Goal: Transaction & Acquisition: Purchase product/service

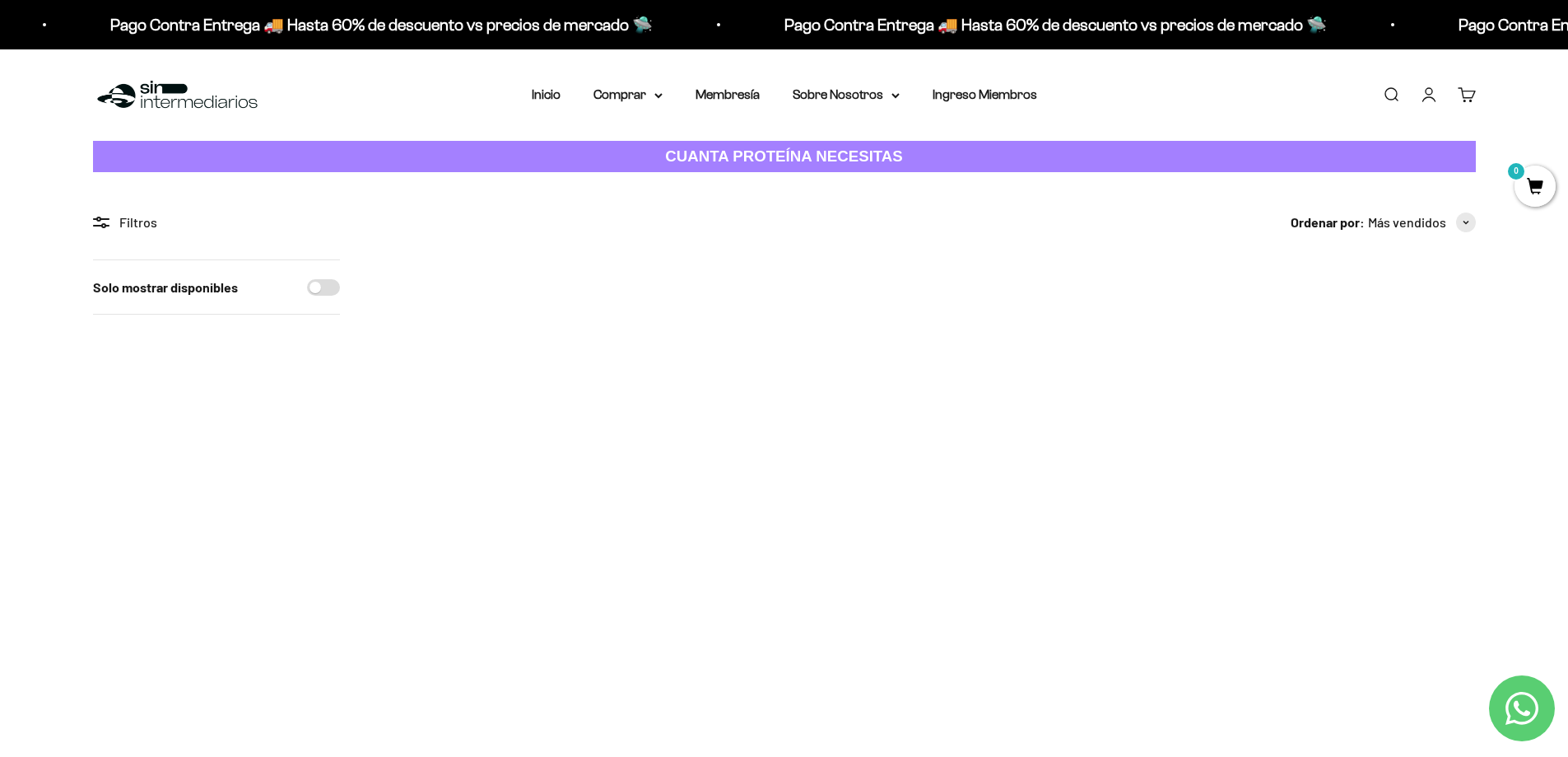
click at [886, 384] on img at bounding box center [926, 360] width 203 height 203
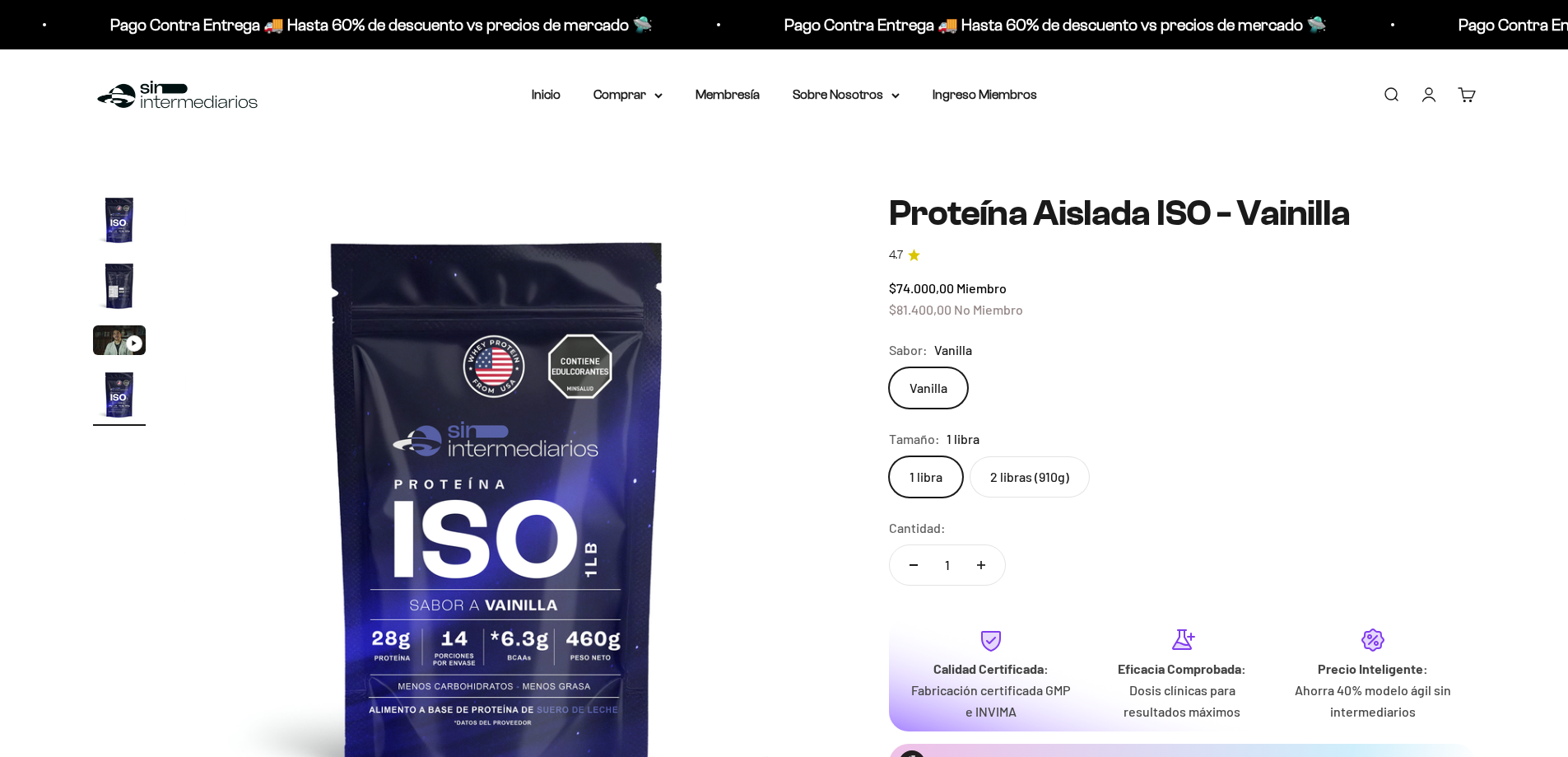
click at [127, 401] on img "Ir al artículo 4" at bounding box center [120, 395] width 53 height 53
click at [112, 280] on img "Ir al artículo 2" at bounding box center [120, 286] width 53 height 53
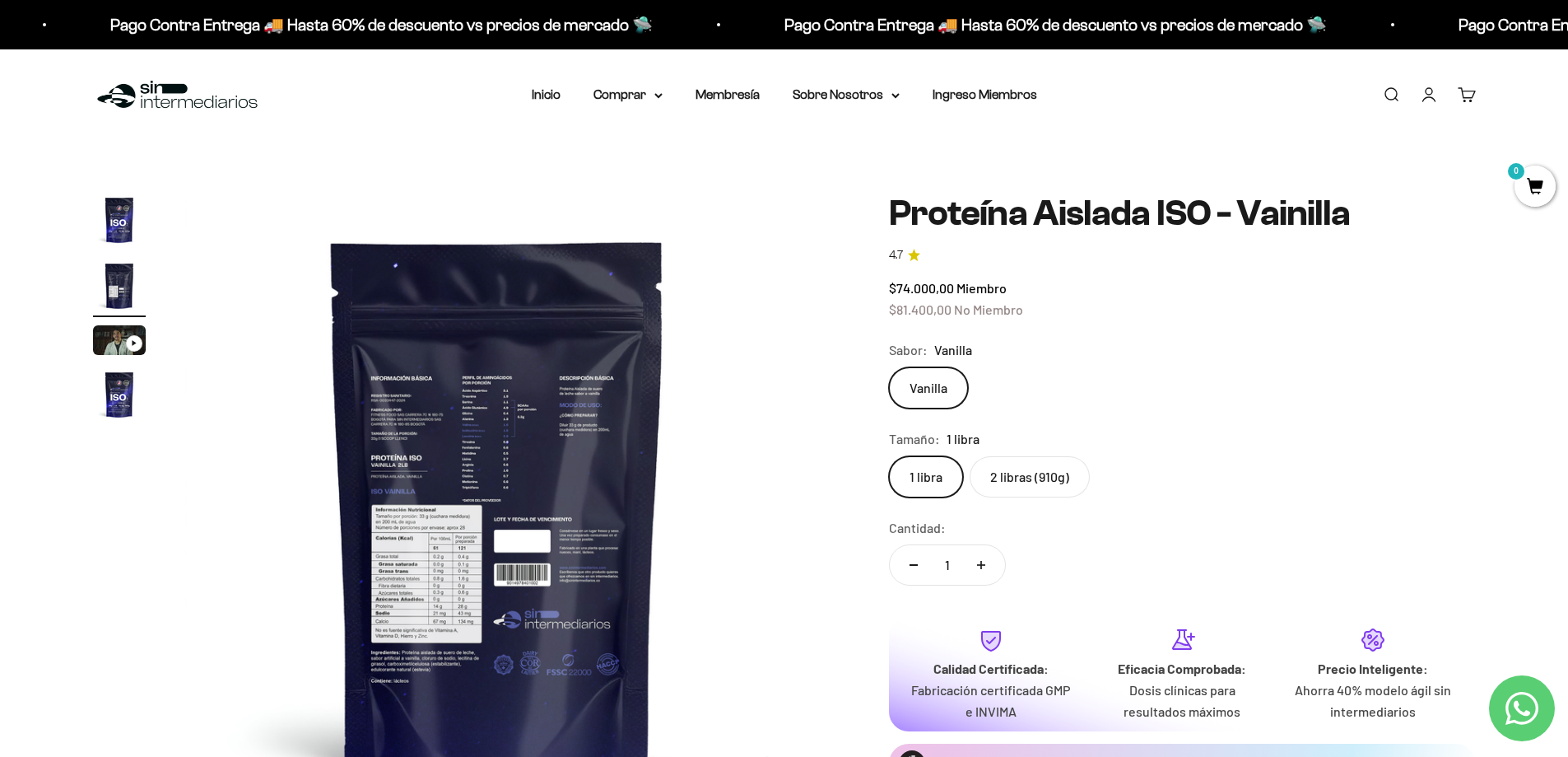
click at [451, 540] on img at bounding box center [497, 506] width 625 height 625
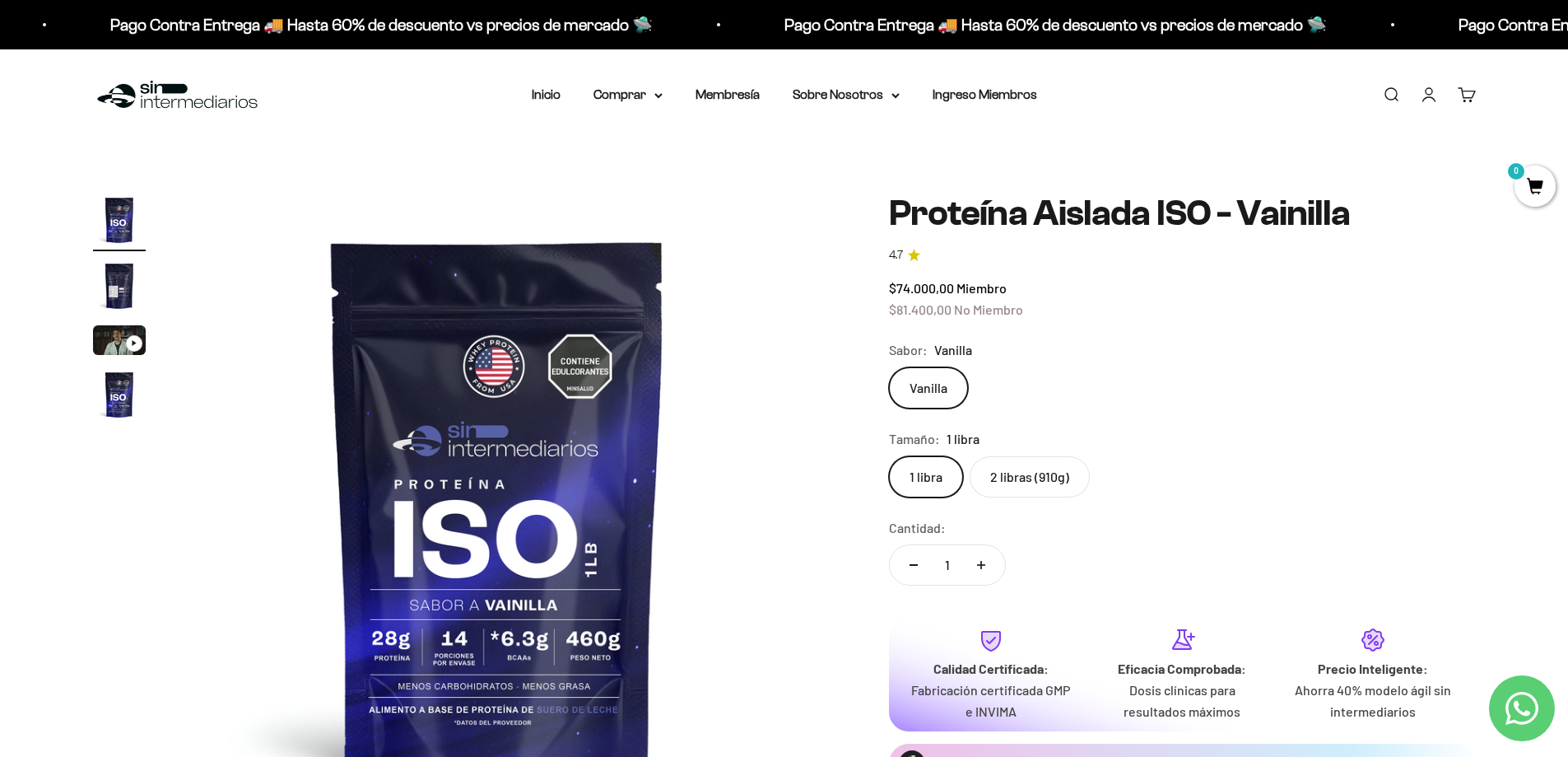
click at [583, 557] on img at bounding box center [497, 506] width 625 height 625
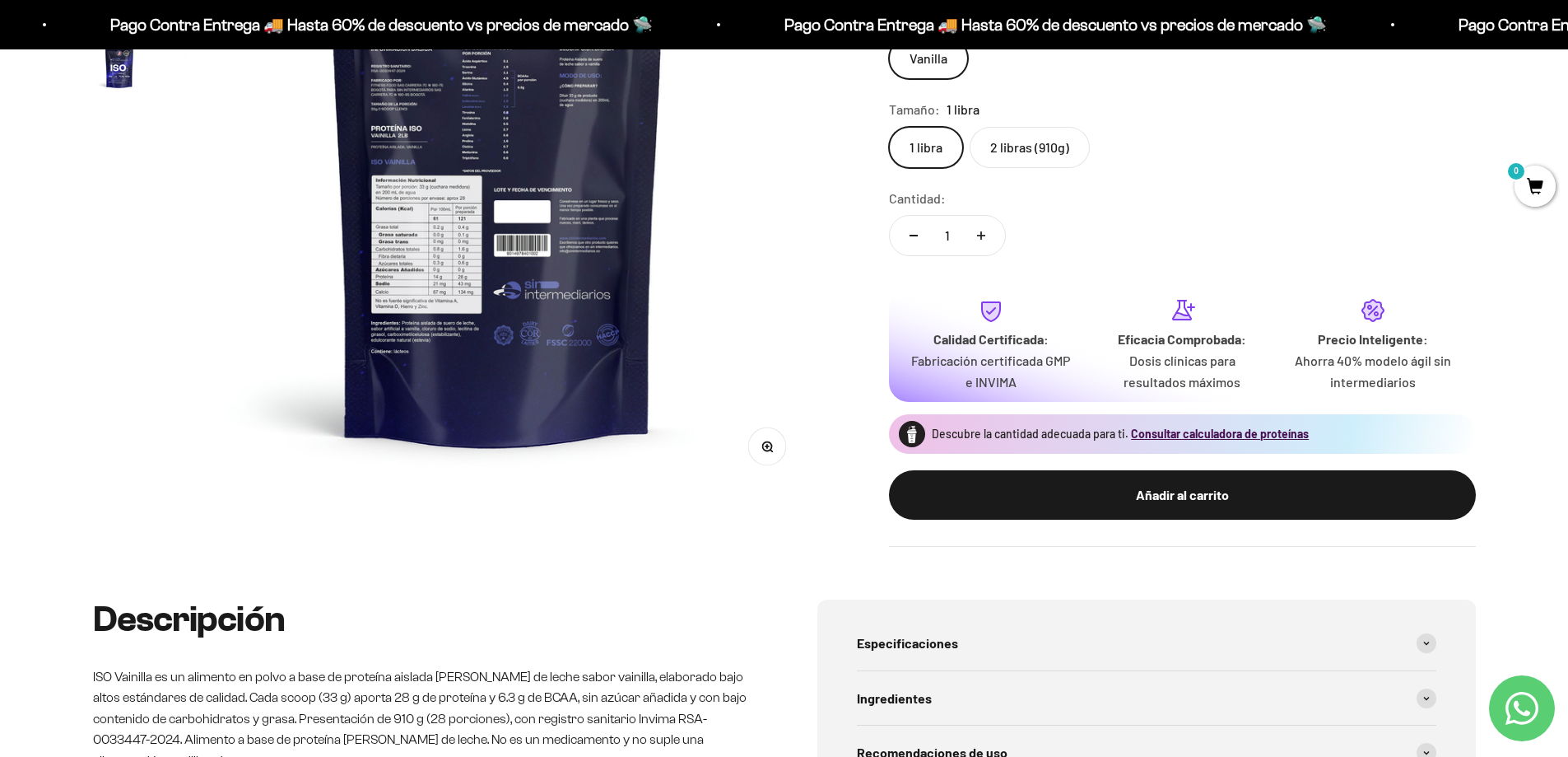
scroll to position [494, 0]
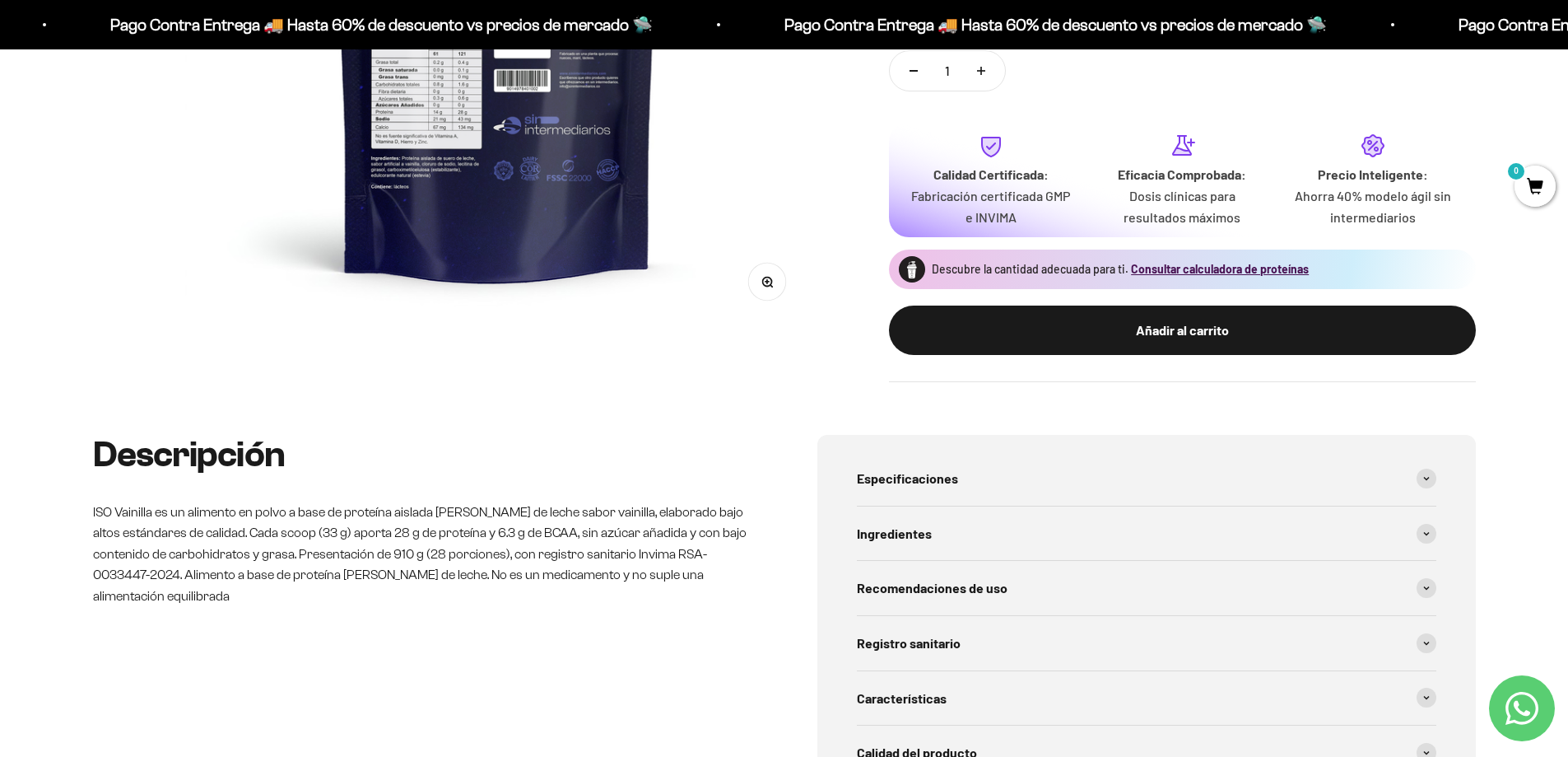
click at [746, 288] on img at bounding box center [497, 11] width 625 height 625
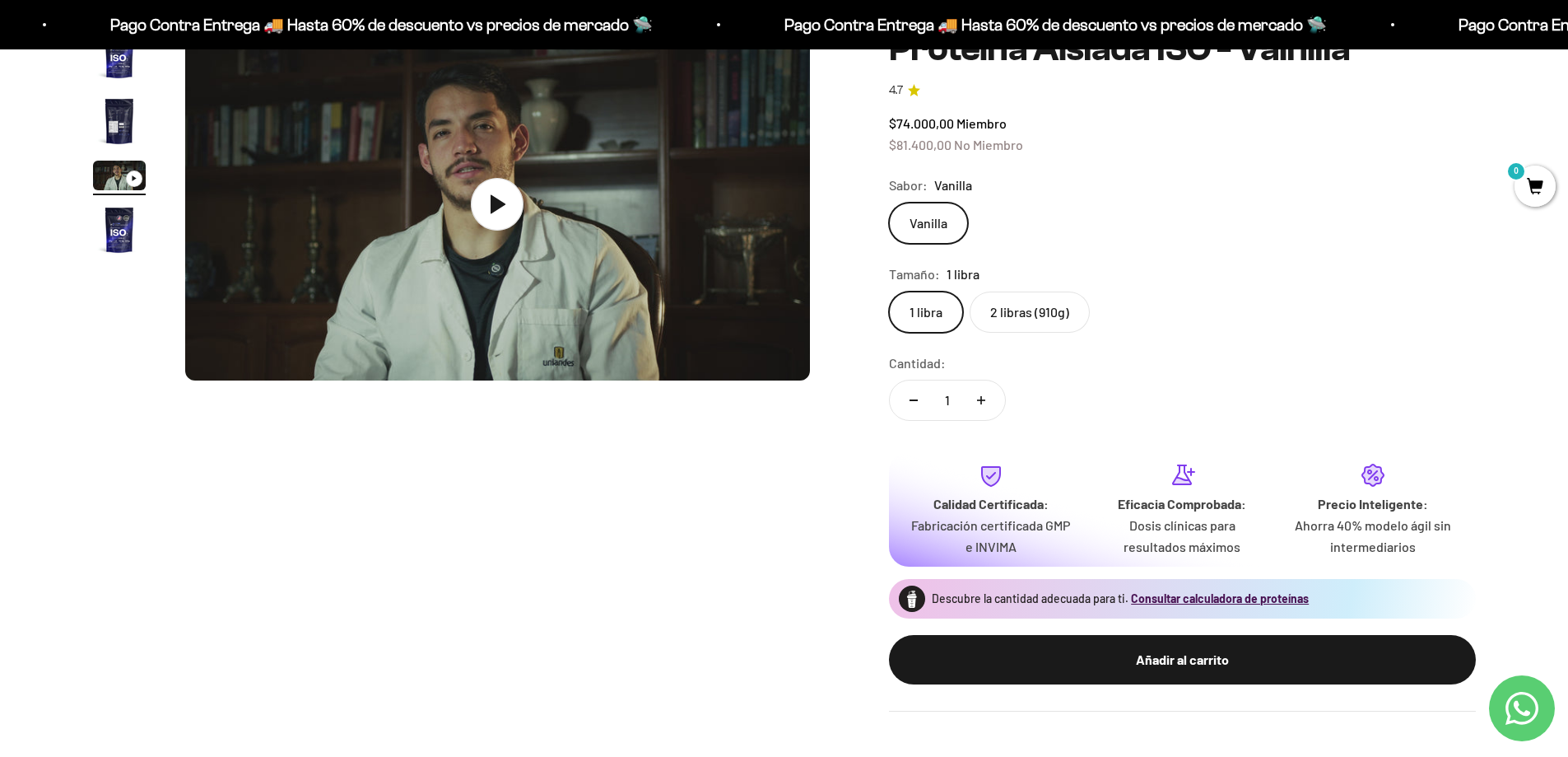
scroll to position [0, 0]
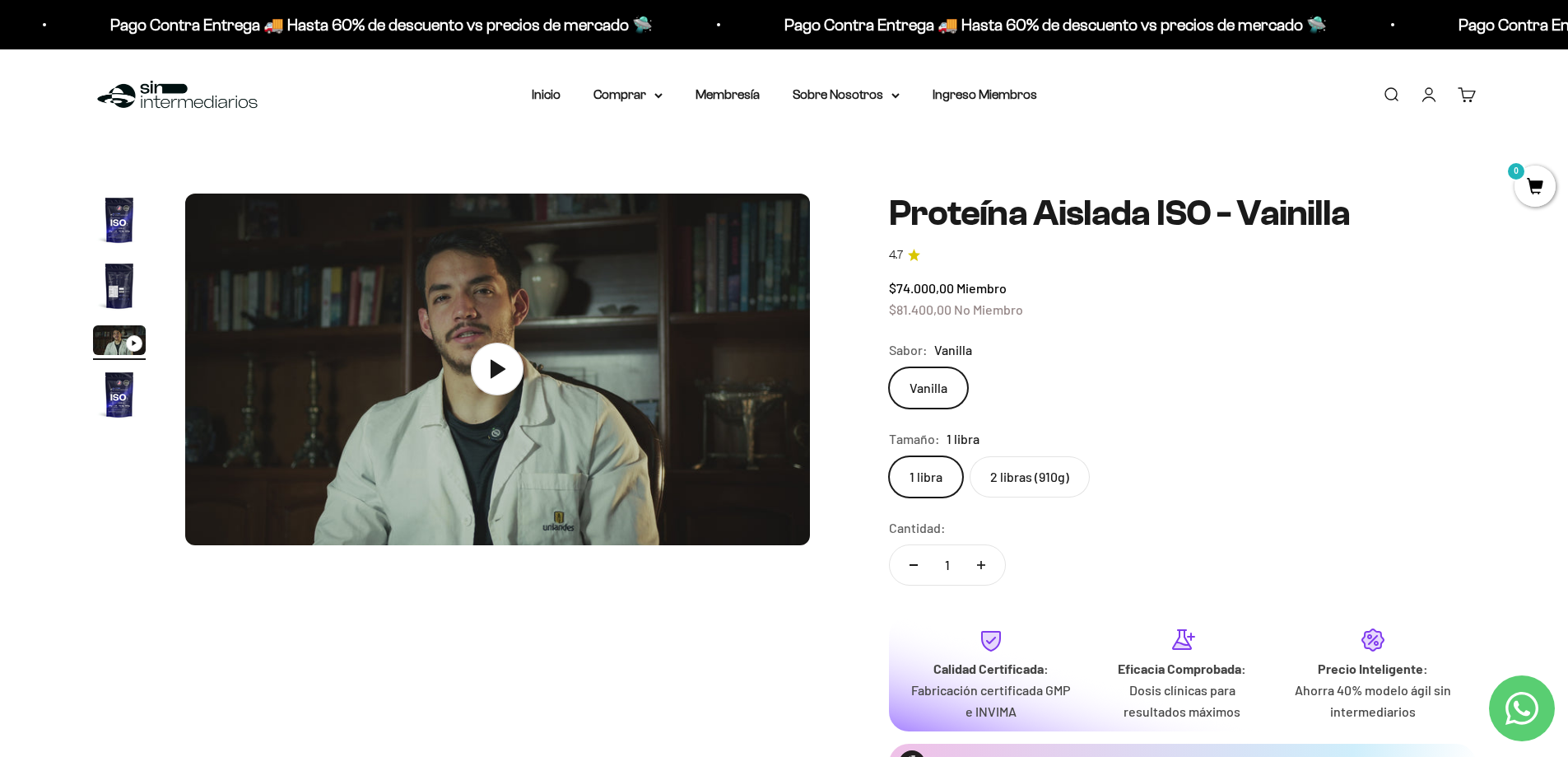
click at [110, 207] on img "Ir al artículo 1" at bounding box center [120, 220] width 53 height 53
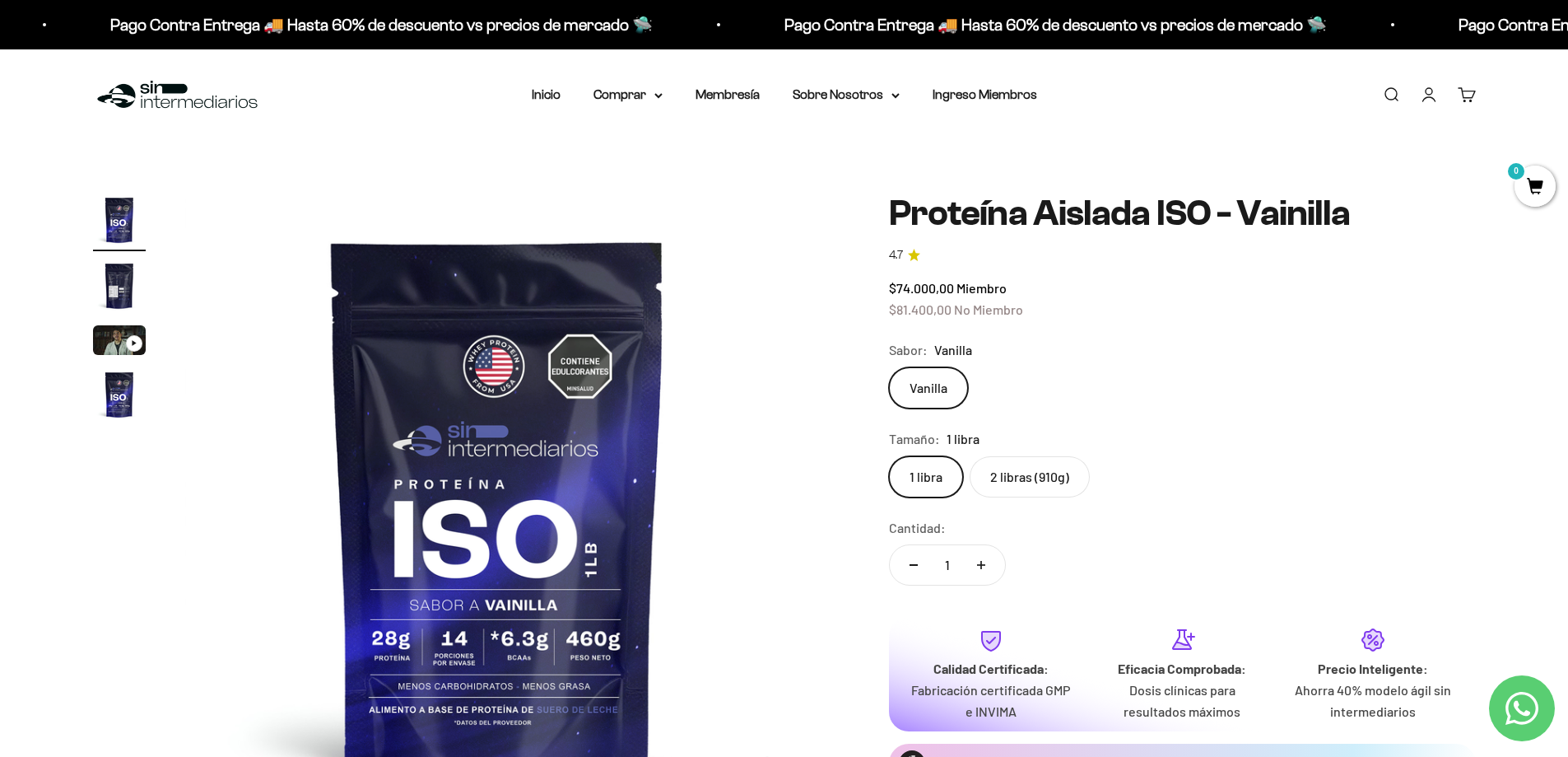
scroll to position [247, 0]
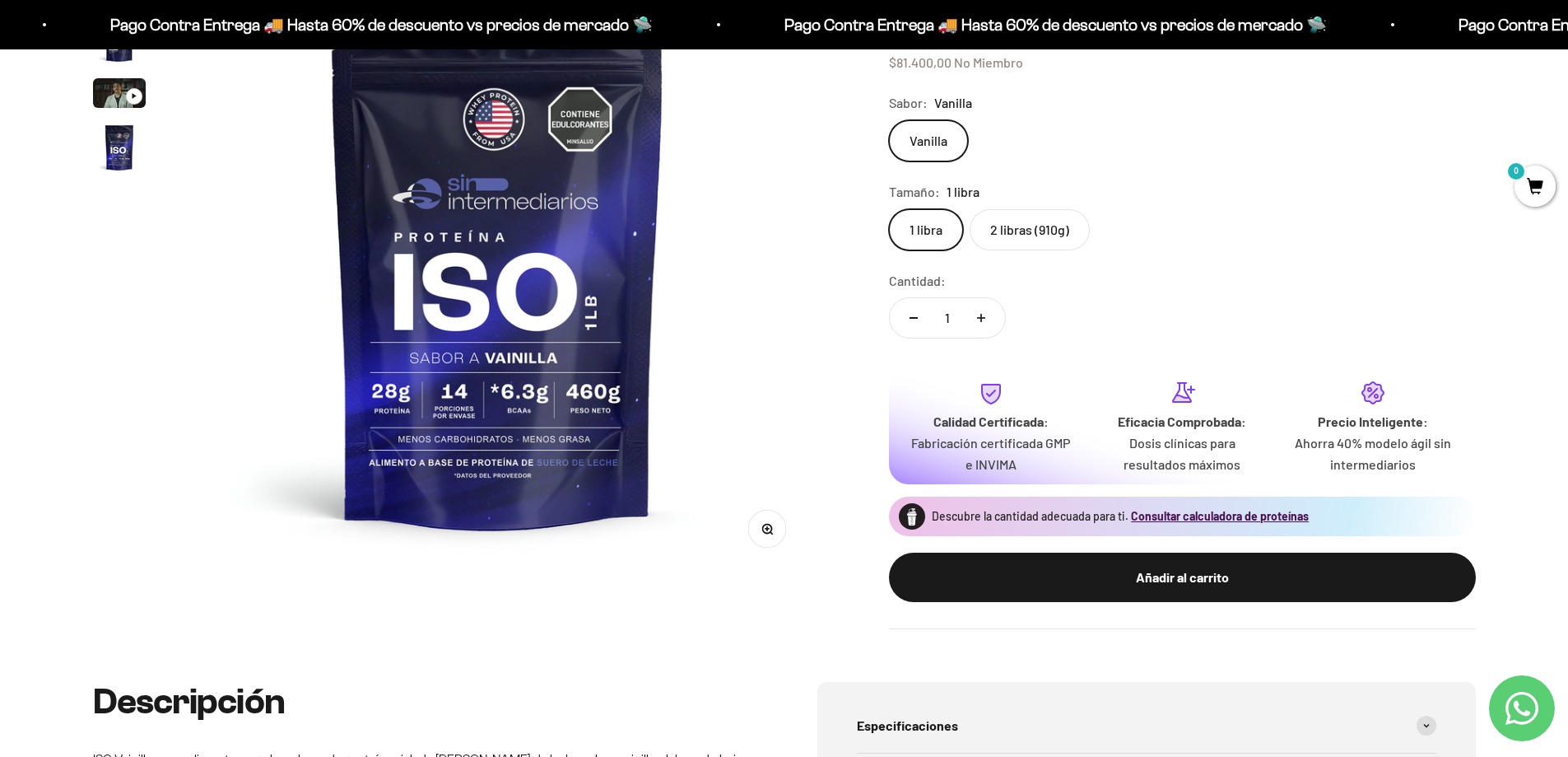
click at [772, 525] on icon "button" at bounding box center [766, 528] width 11 height 11
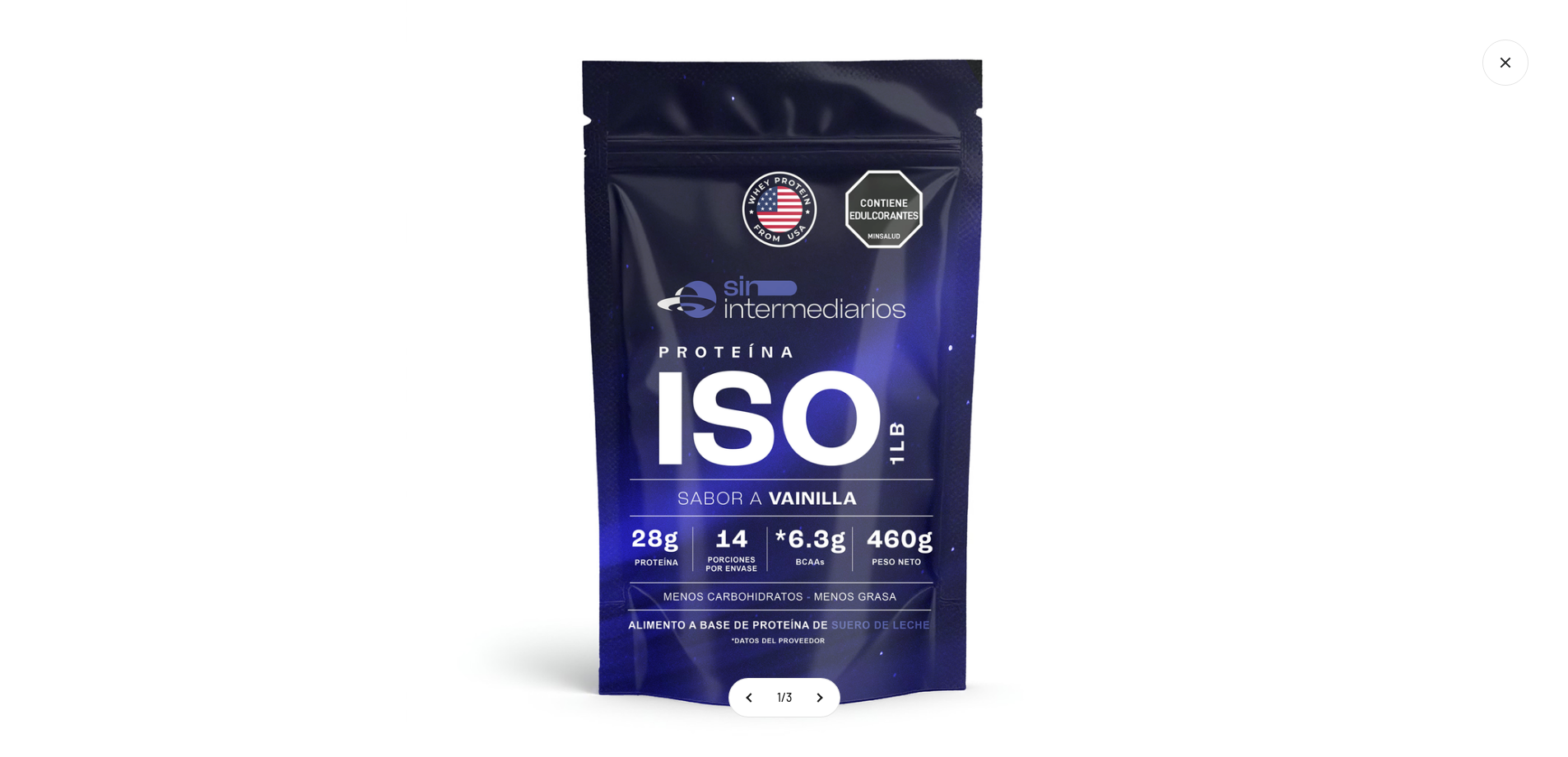
click at [1058, 382] on img at bounding box center [784, 378] width 757 height 757
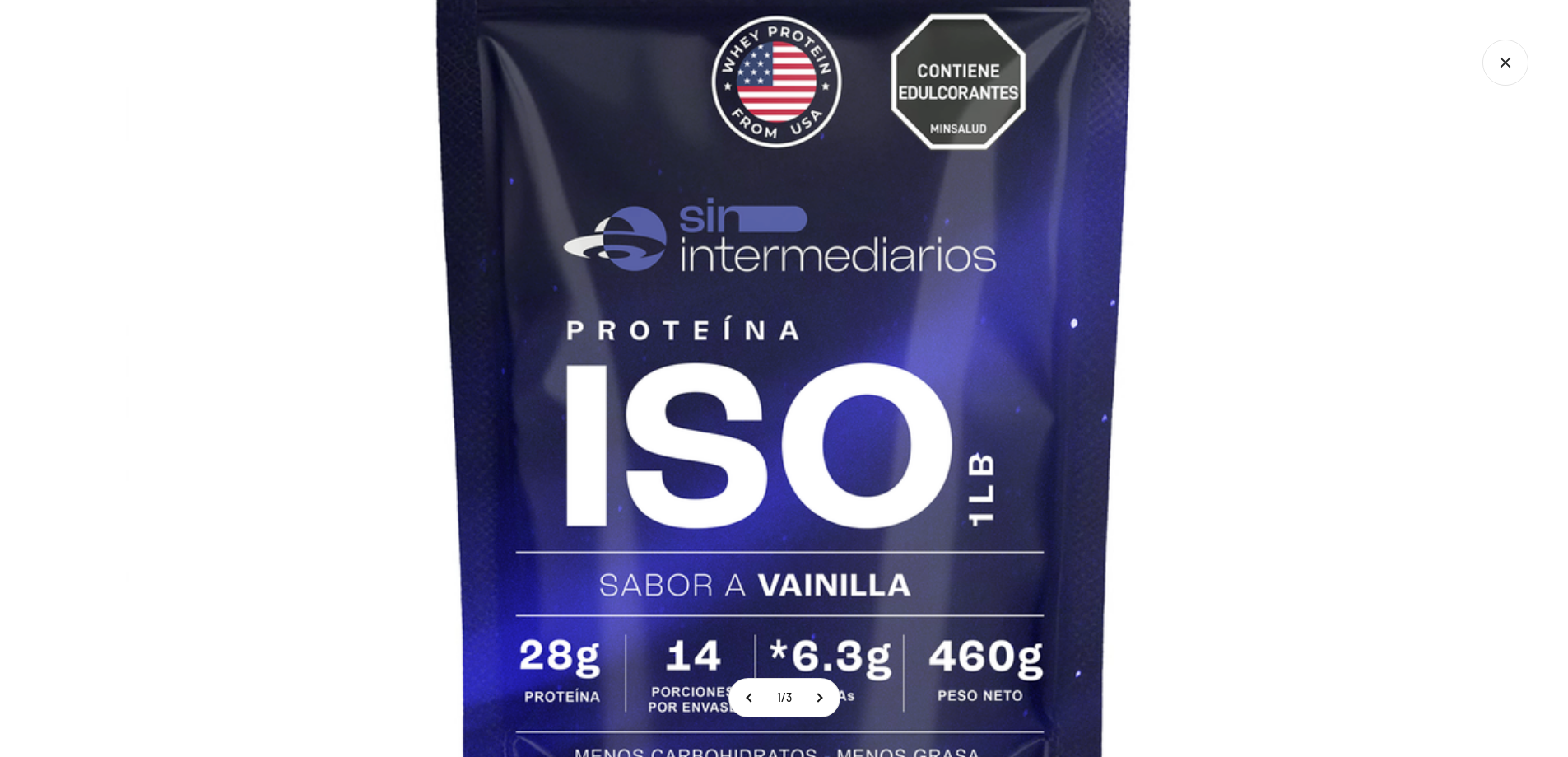
click at [982, 395] on img at bounding box center [784, 376] width 1317 height 1317
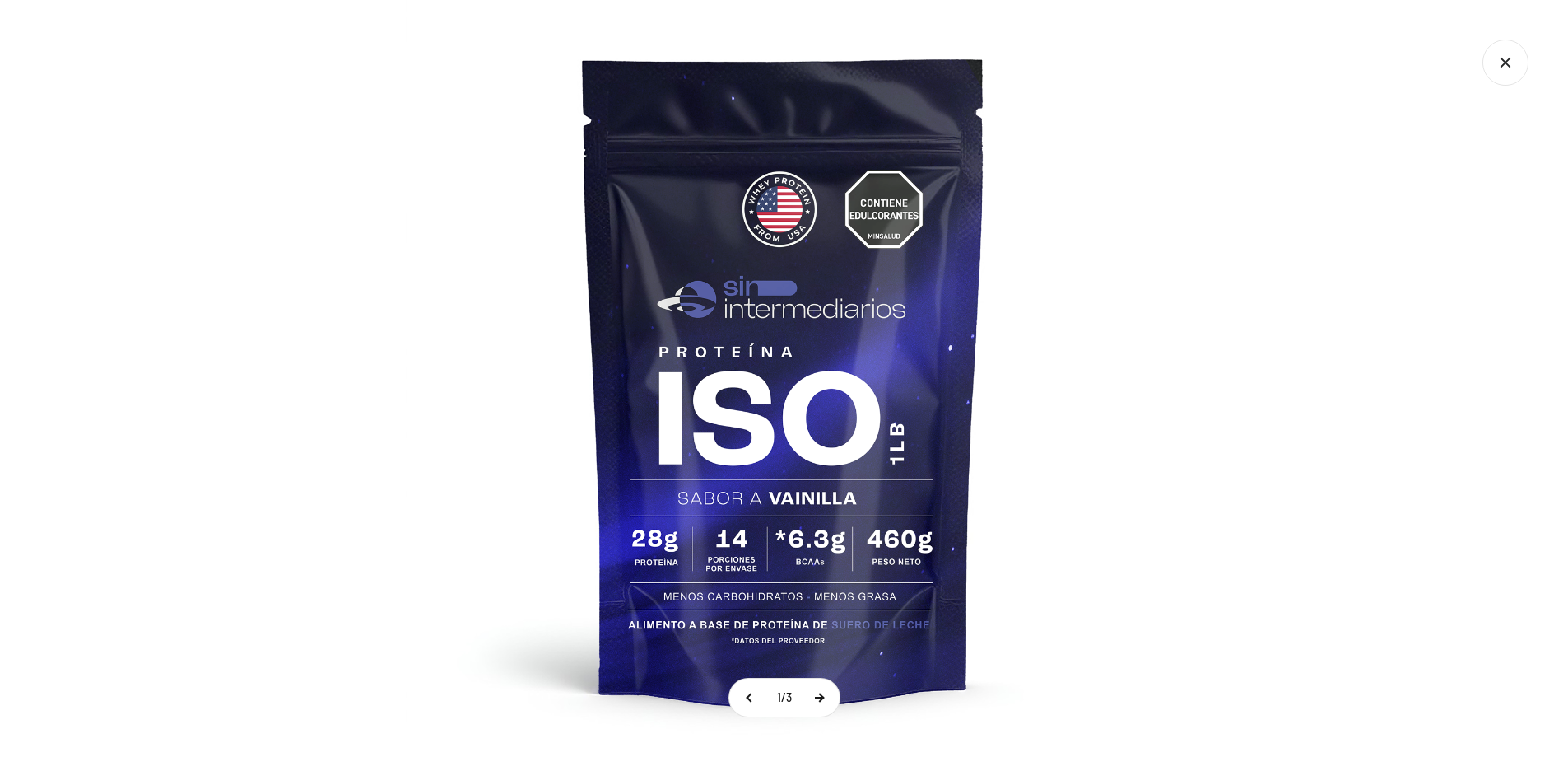
click at [827, 703] on button at bounding box center [818, 697] width 41 height 38
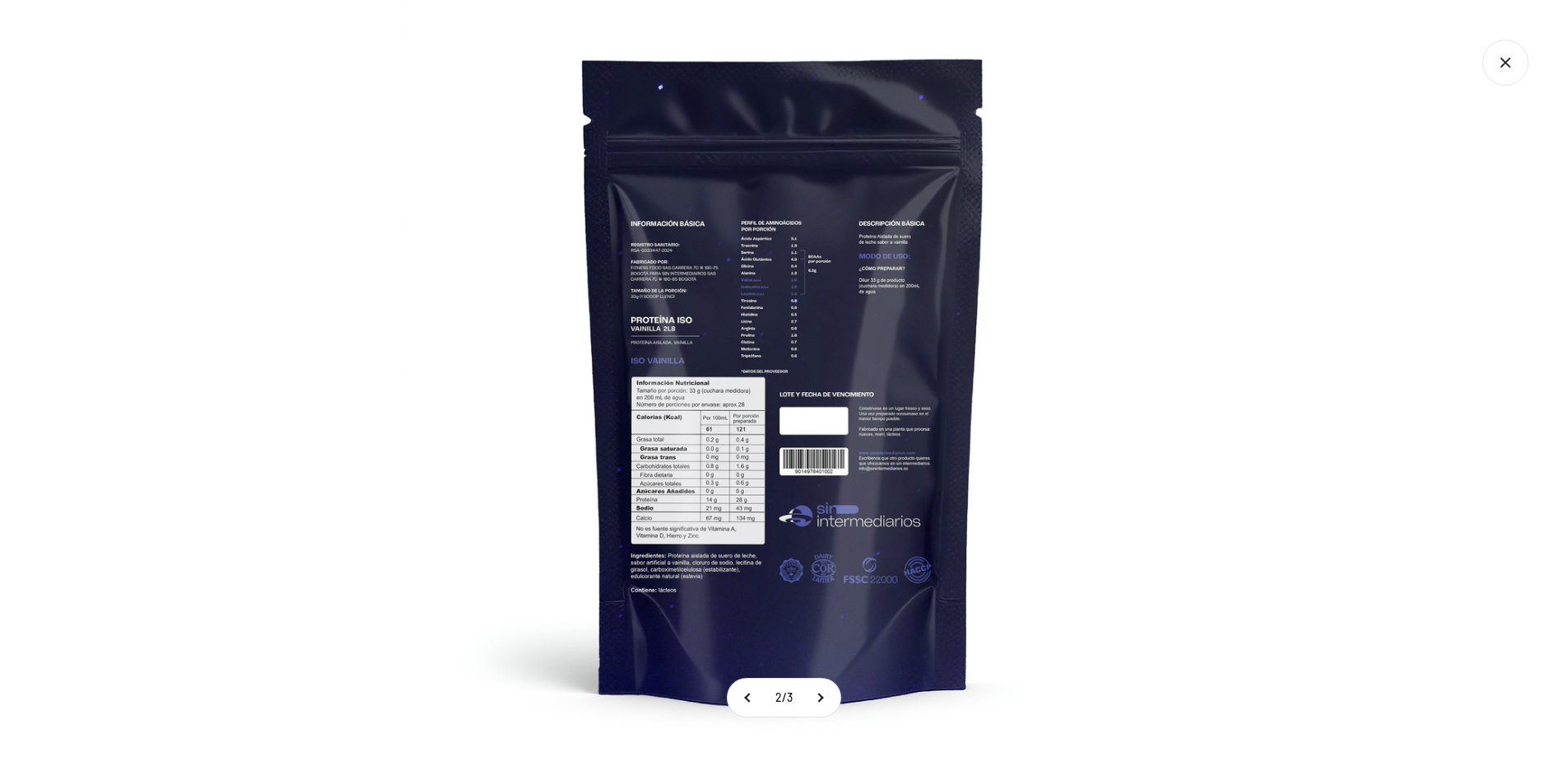
click at [668, 490] on img at bounding box center [784, 378] width 757 height 757
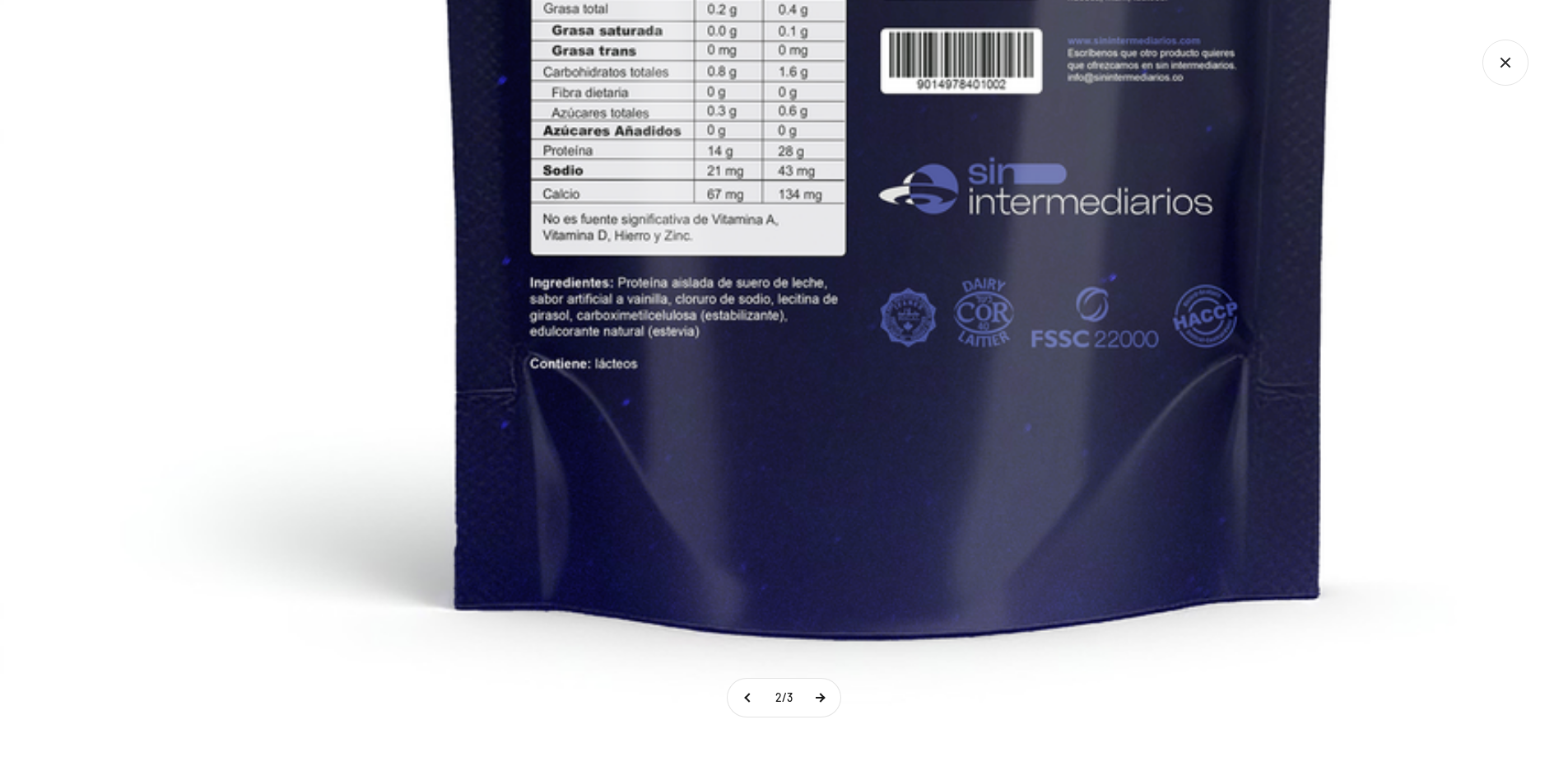
click at [836, 700] on button at bounding box center [819, 697] width 41 height 38
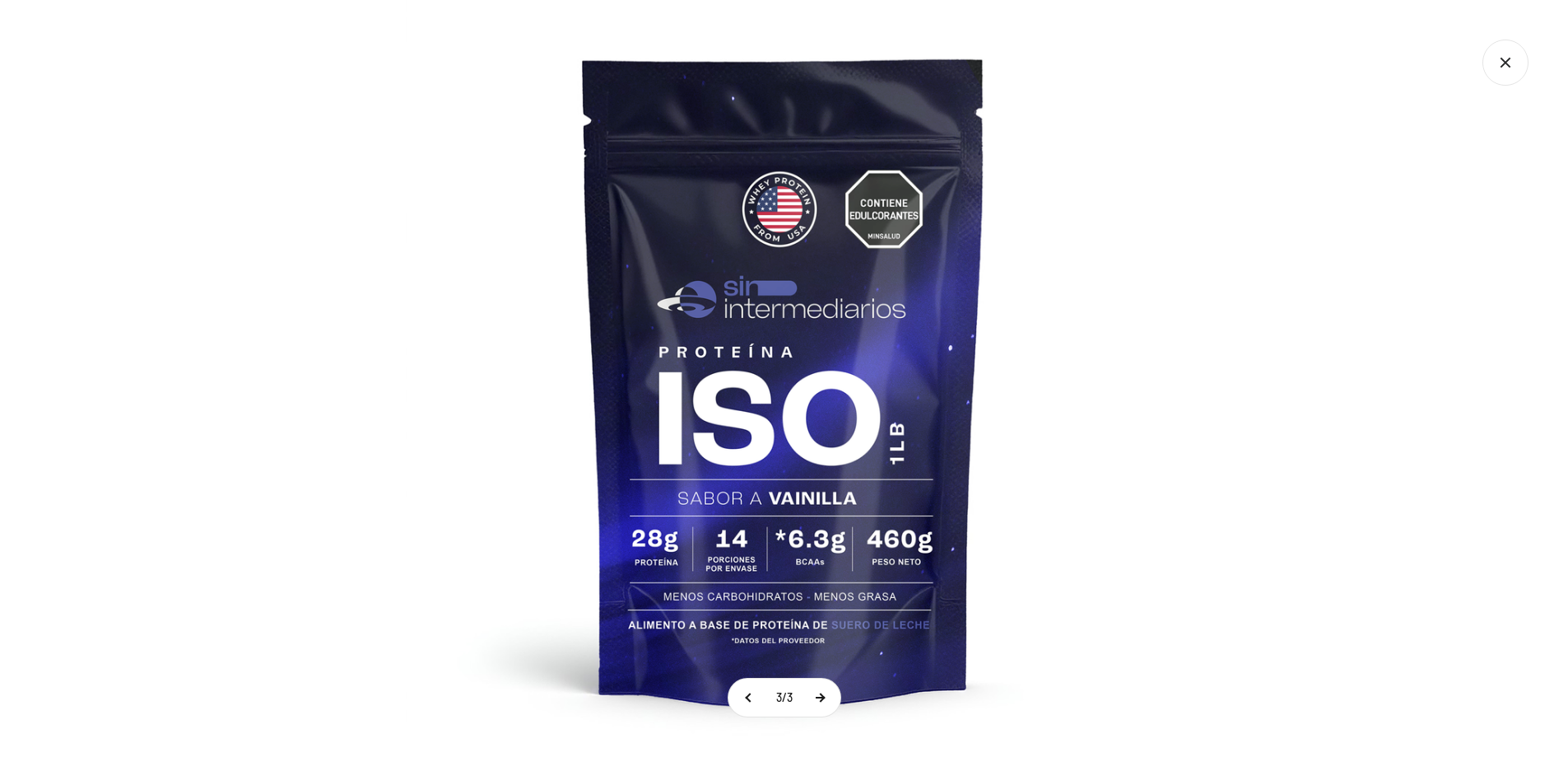
click at [819, 698] on button at bounding box center [819, 697] width 41 height 38
click at [821, 697] on button at bounding box center [818, 697] width 41 height 38
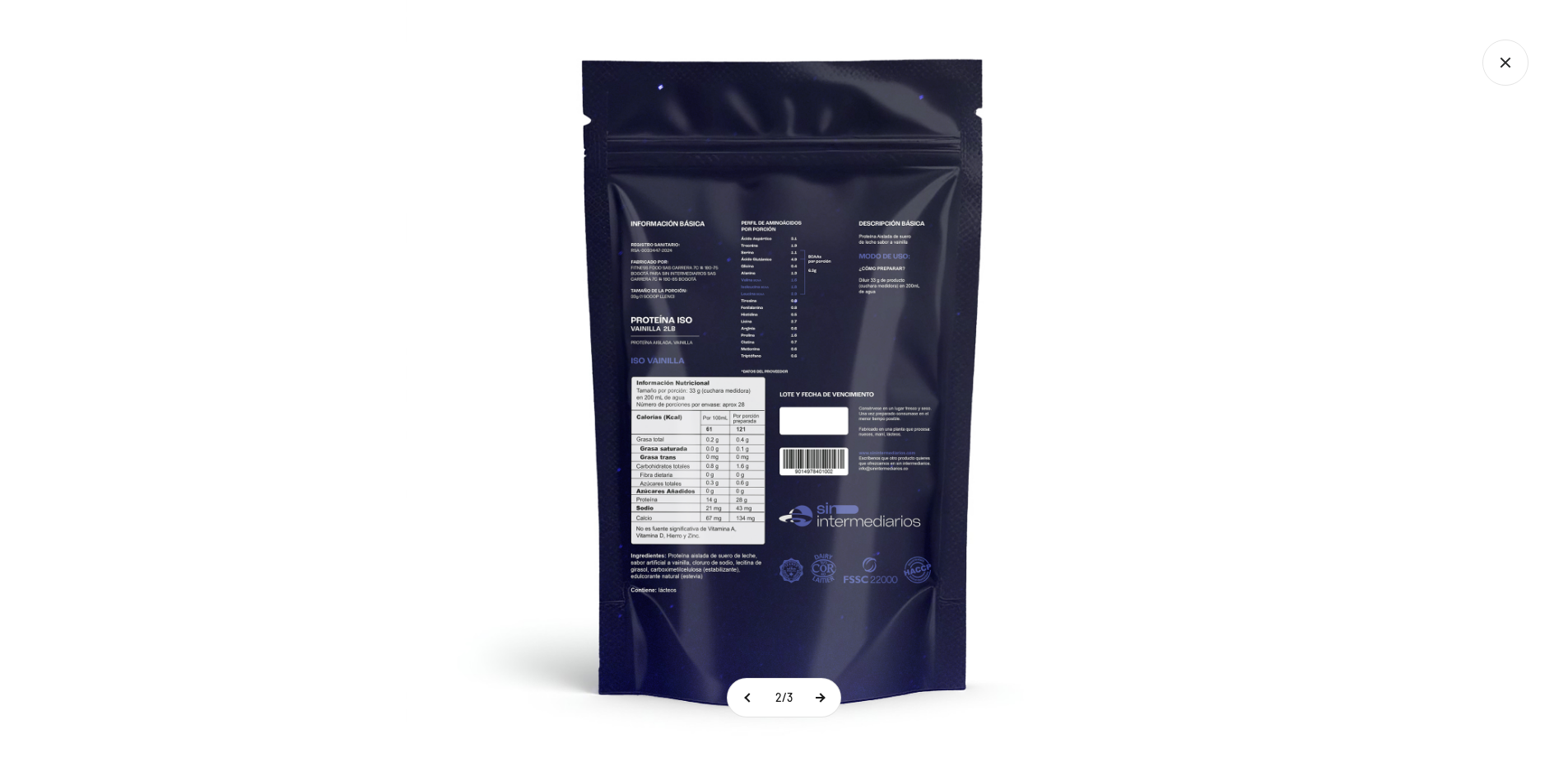
click at [824, 695] on button at bounding box center [819, 697] width 41 height 38
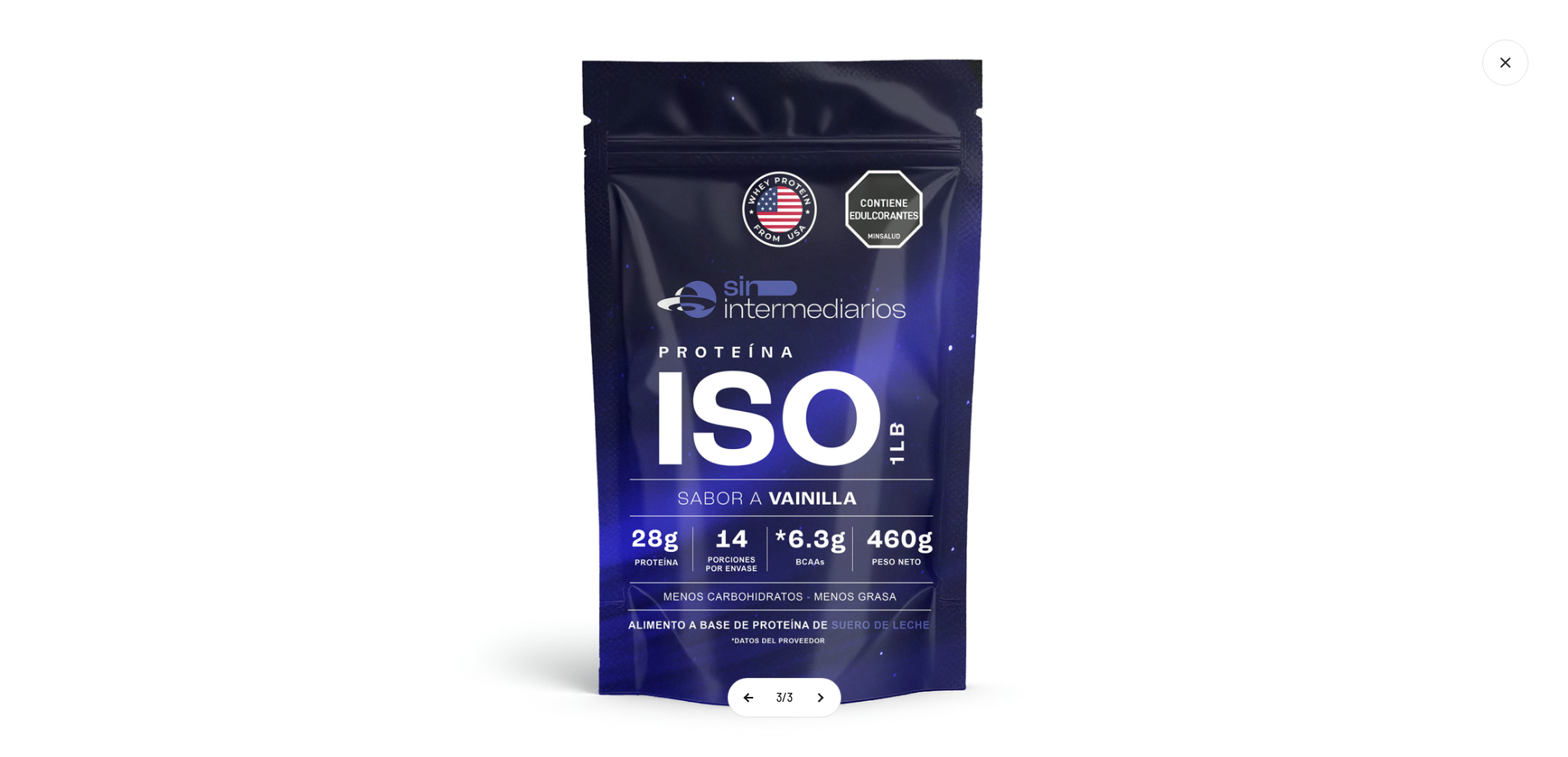
click at [741, 695] on button at bounding box center [749, 697] width 41 height 38
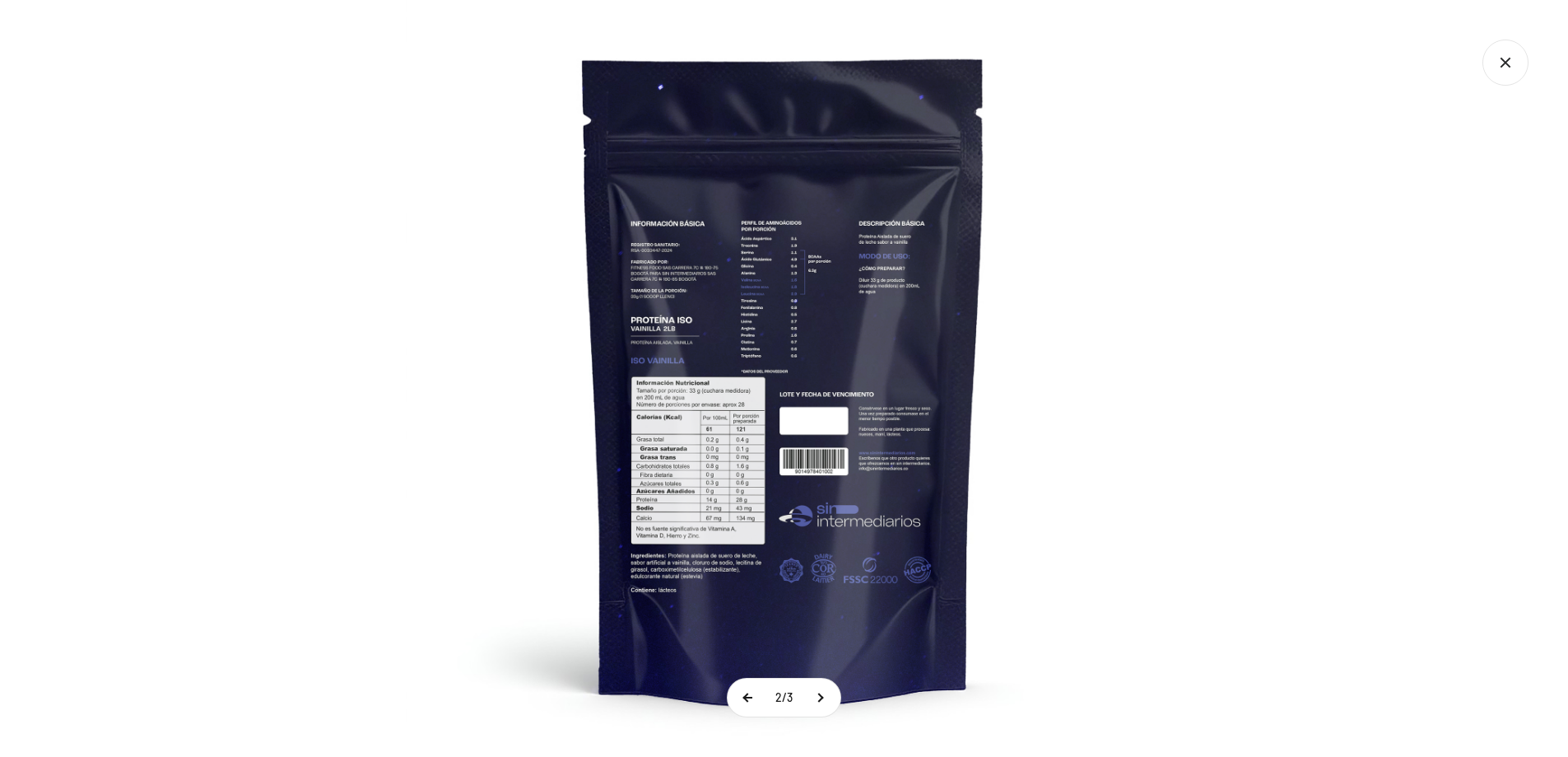
click at [741, 695] on button at bounding box center [748, 697] width 41 height 38
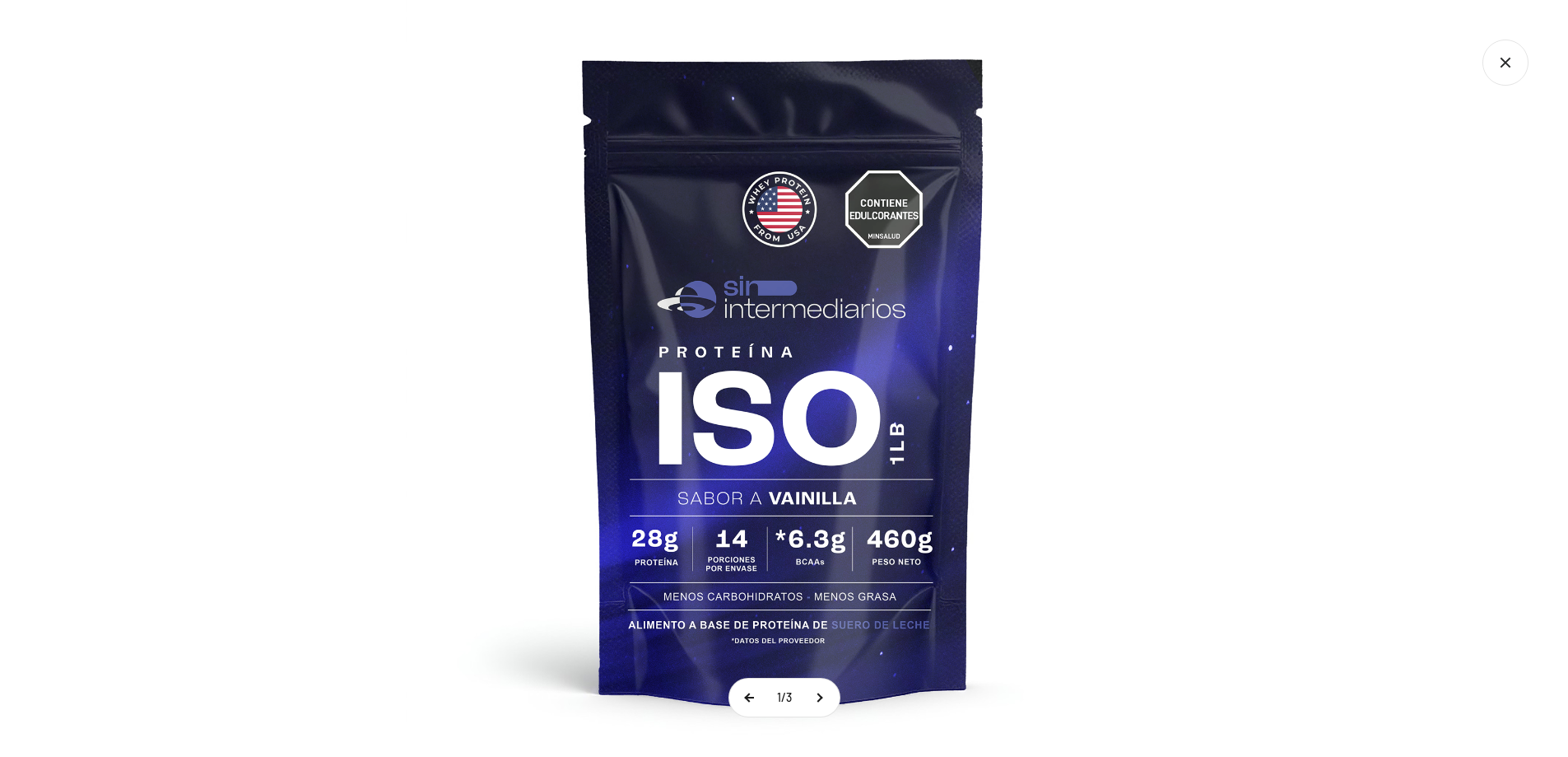
click at [741, 695] on button at bounding box center [750, 697] width 41 height 38
click at [824, 697] on button at bounding box center [819, 697] width 41 height 38
click at [841, 164] on img at bounding box center [784, 378] width 757 height 757
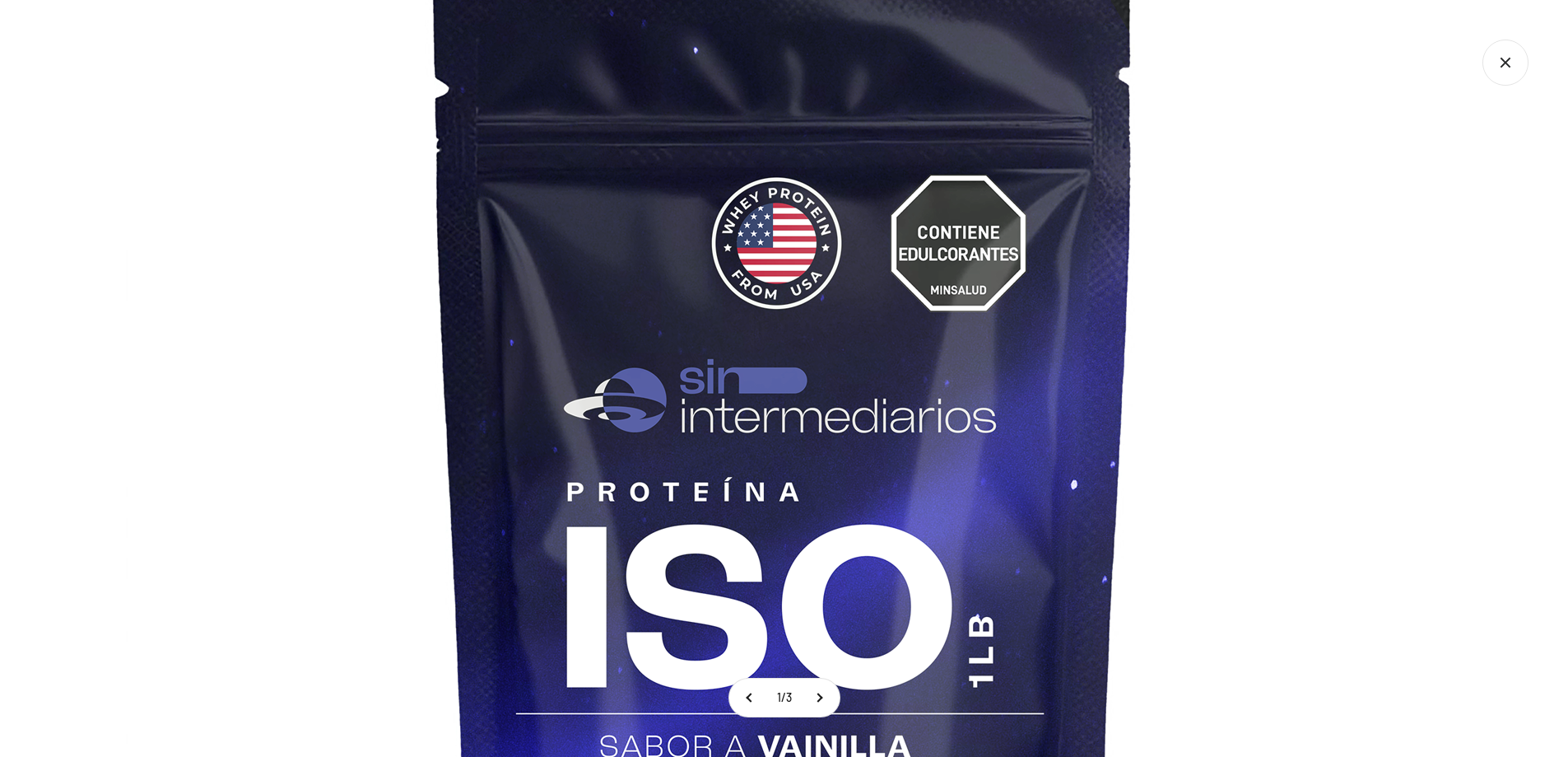
click at [1520, 56] on icon "Cerrar galería" at bounding box center [1505, 62] width 46 height 46
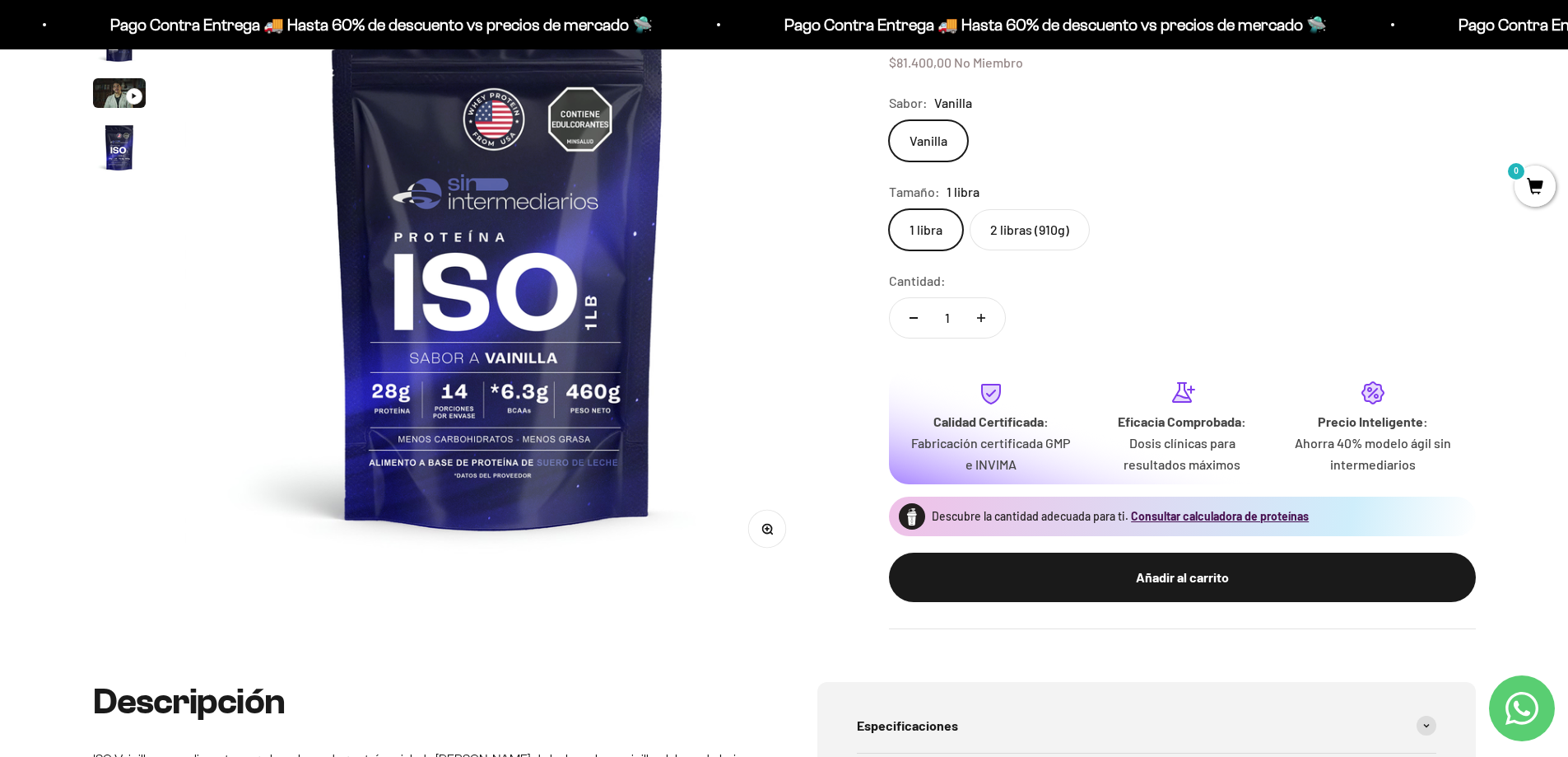
scroll to position [0, 0]
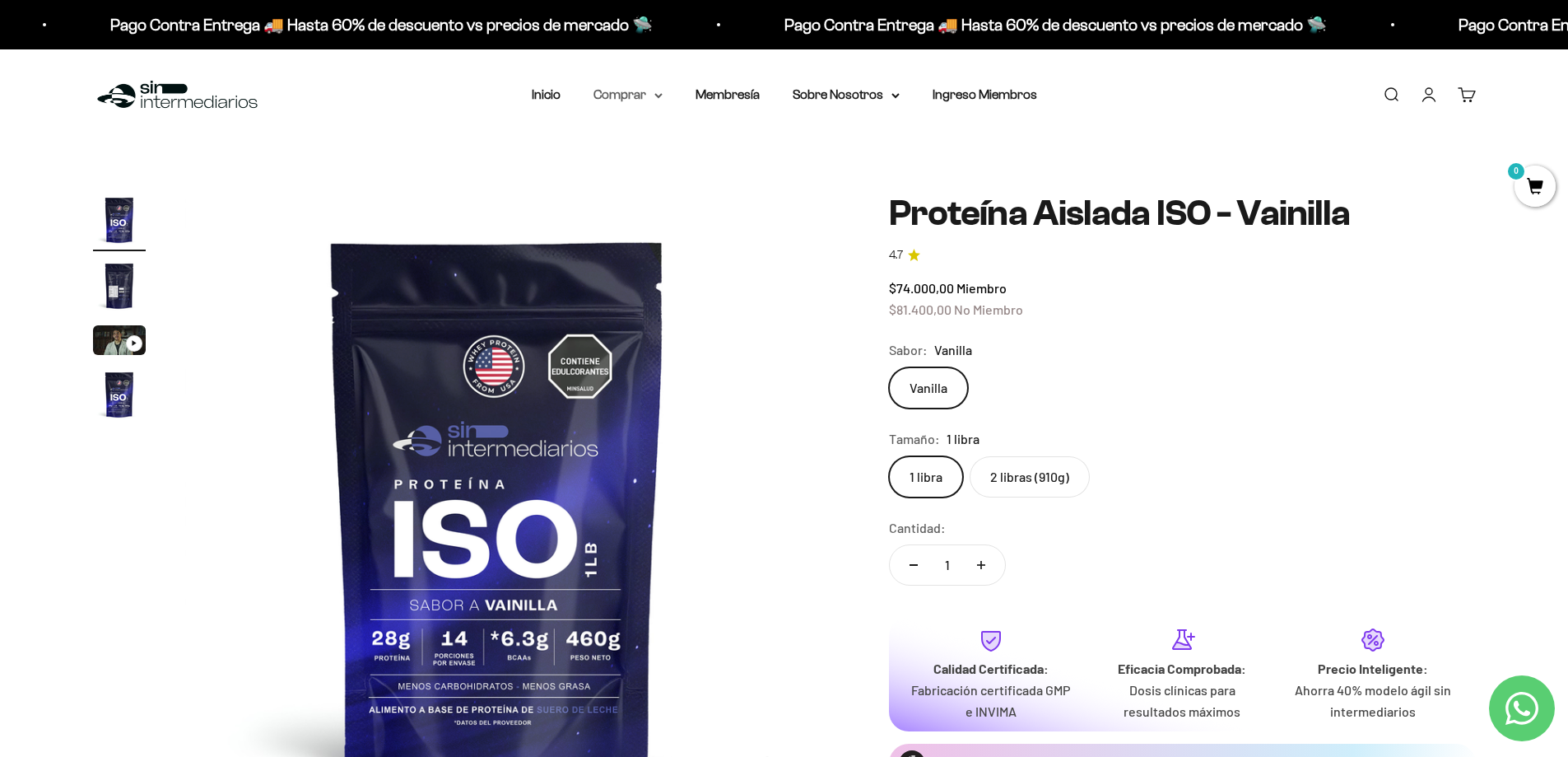
click at [657, 94] on icon at bounding box center [657, 96] width 8 height 6
click at [730, 91] on link "Membresía" at bounding box center [727, 94] width 64 height 14
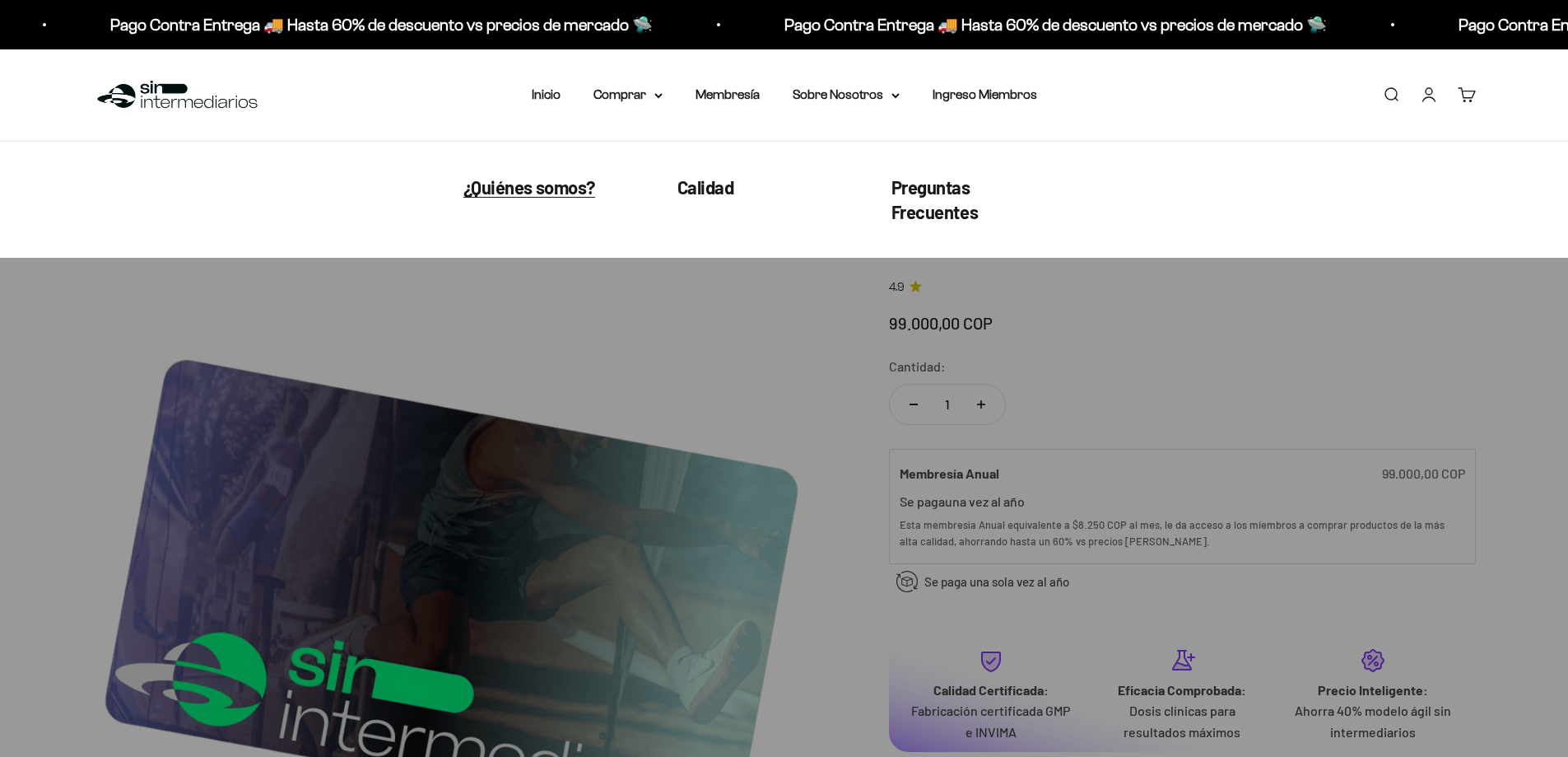
click at [536, 181] on span "¿Quiénes somos?" at bounding box center [529, 186] width 132 height 21
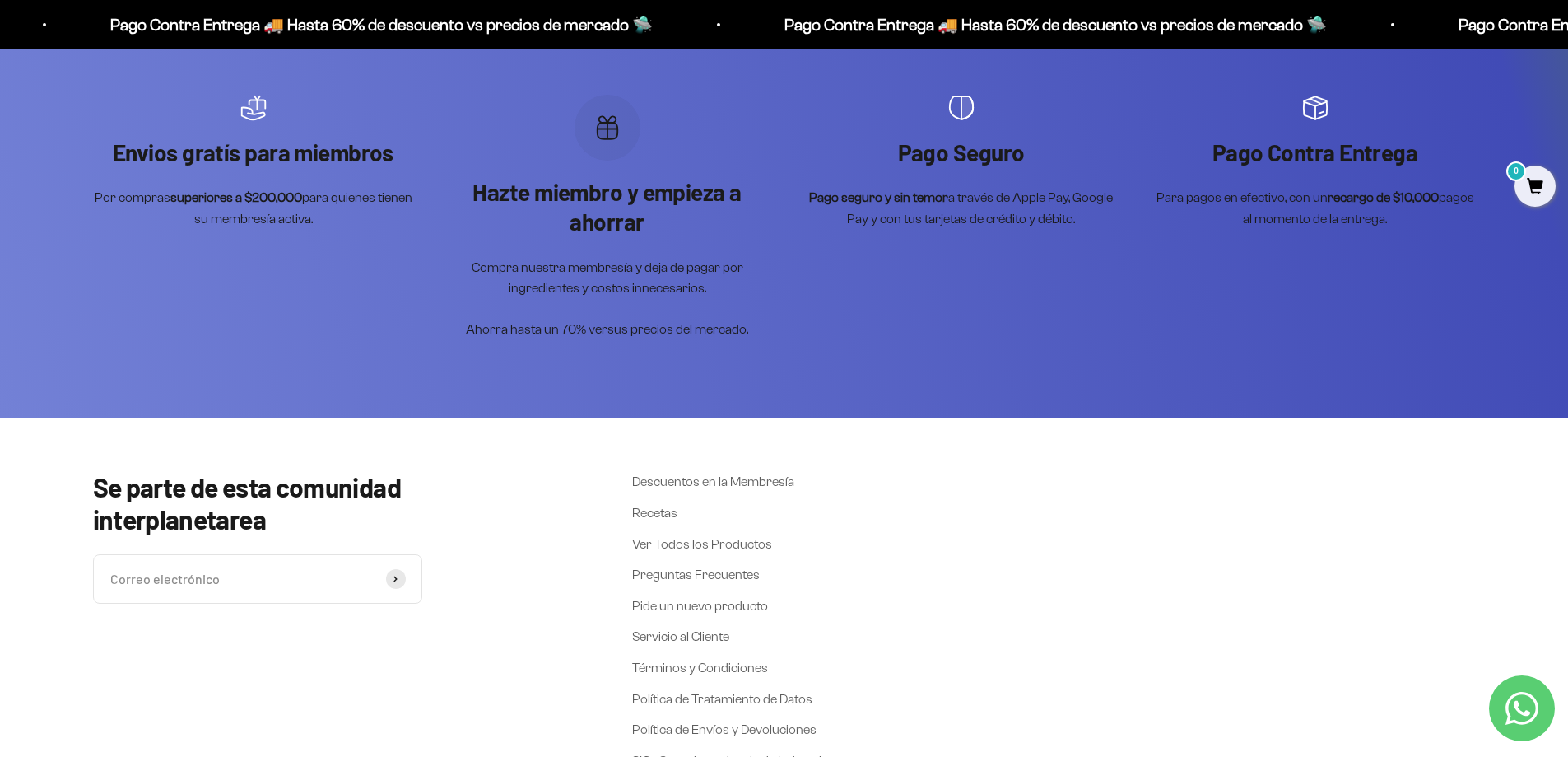
scroll to position [4140, 0]
